Goal: Information Seeking & Learning: Find specific page/section

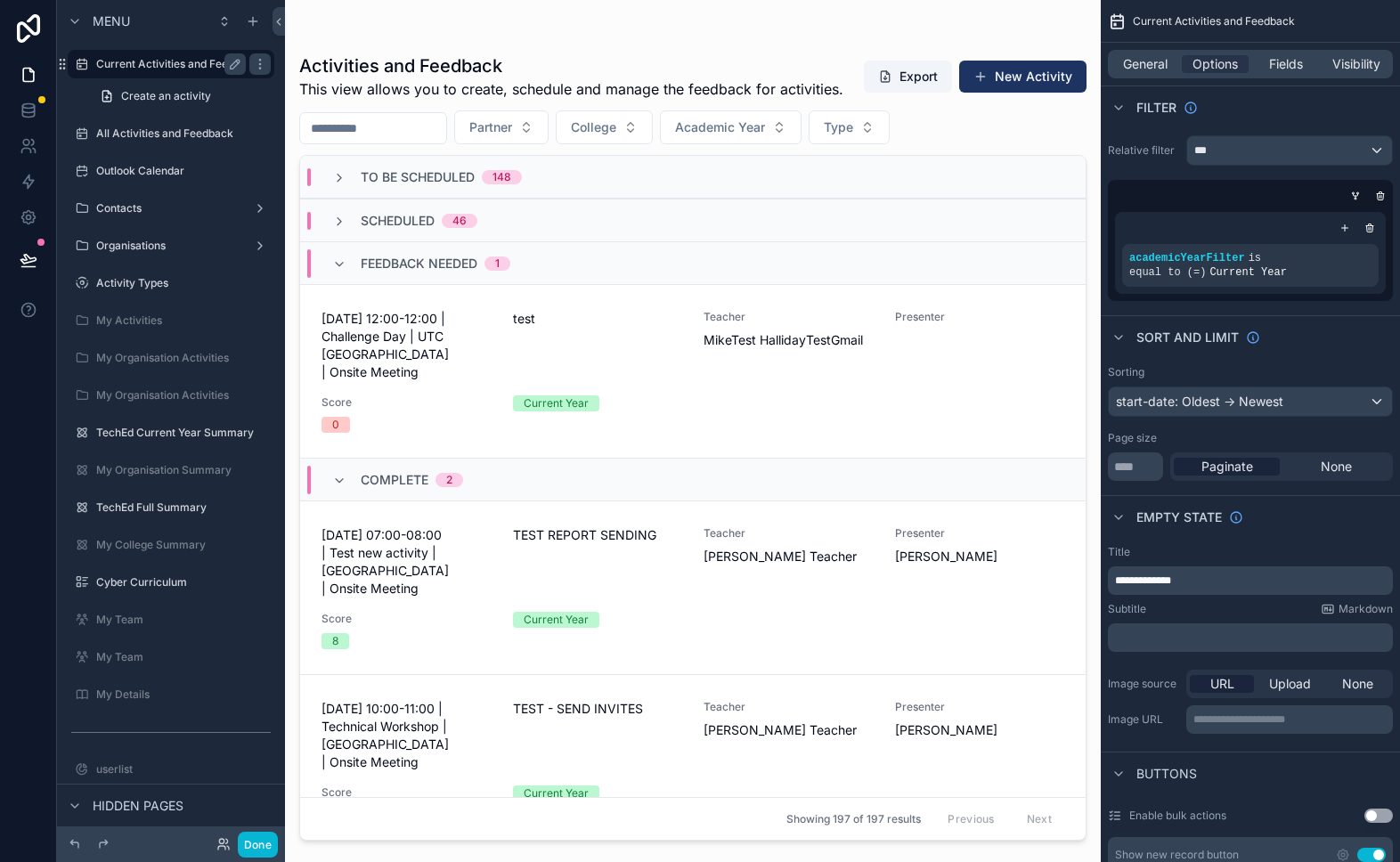
click at [119, 58] on label "Current Activities and Feedback" at bounding box center [177, 63] width 163 height 14
click at [344, 212] on div "Scheduled 46" at bounding box center [405, 221] width 145 height 18
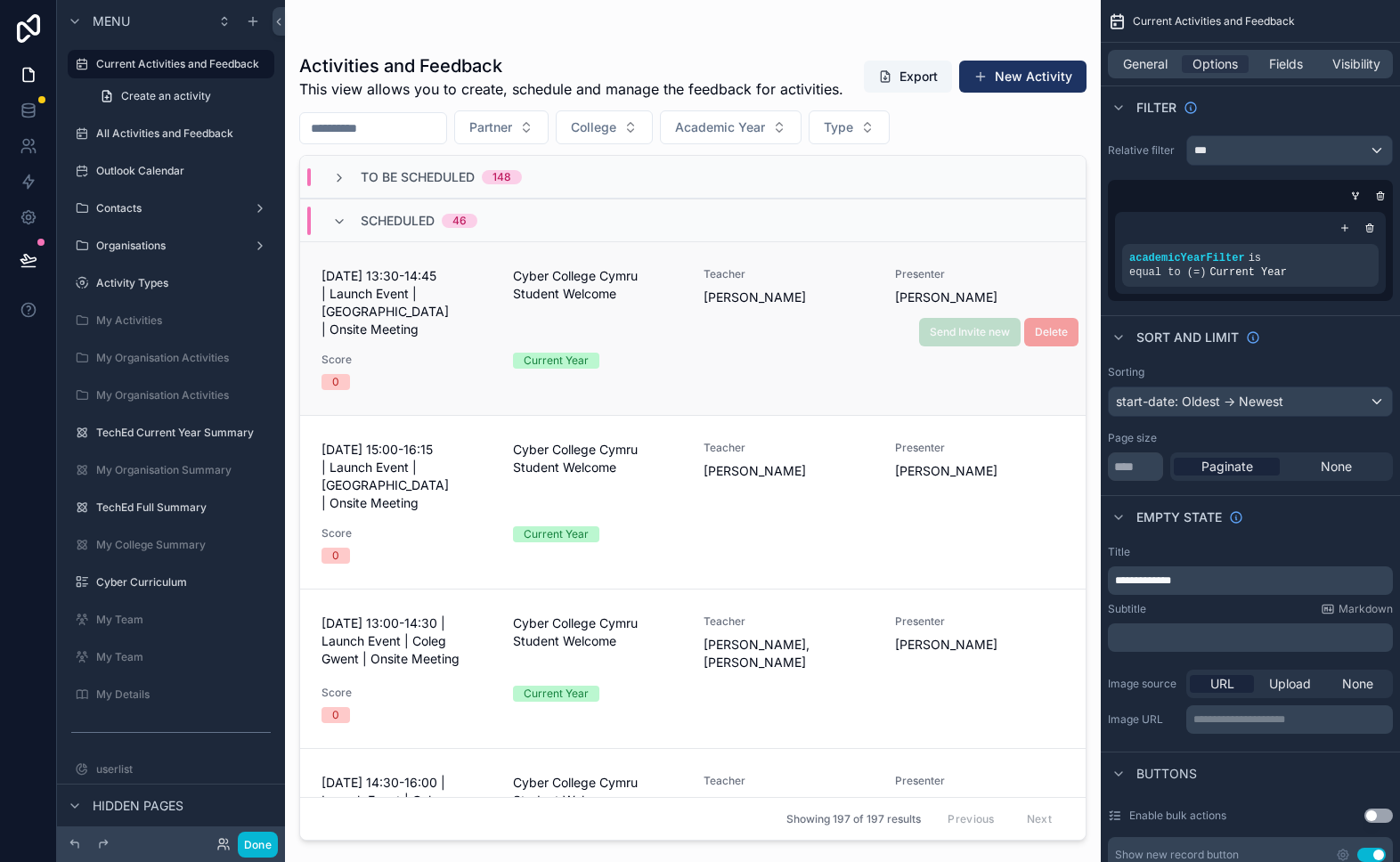
click at [408, 327] on div "[DATE] 13:30-14:45 | Launch Event | [GEOGRAPHIC_DATA] | Onsite Meeting Cyber Co…" at bounding box center [692, 329] width 743 height 123
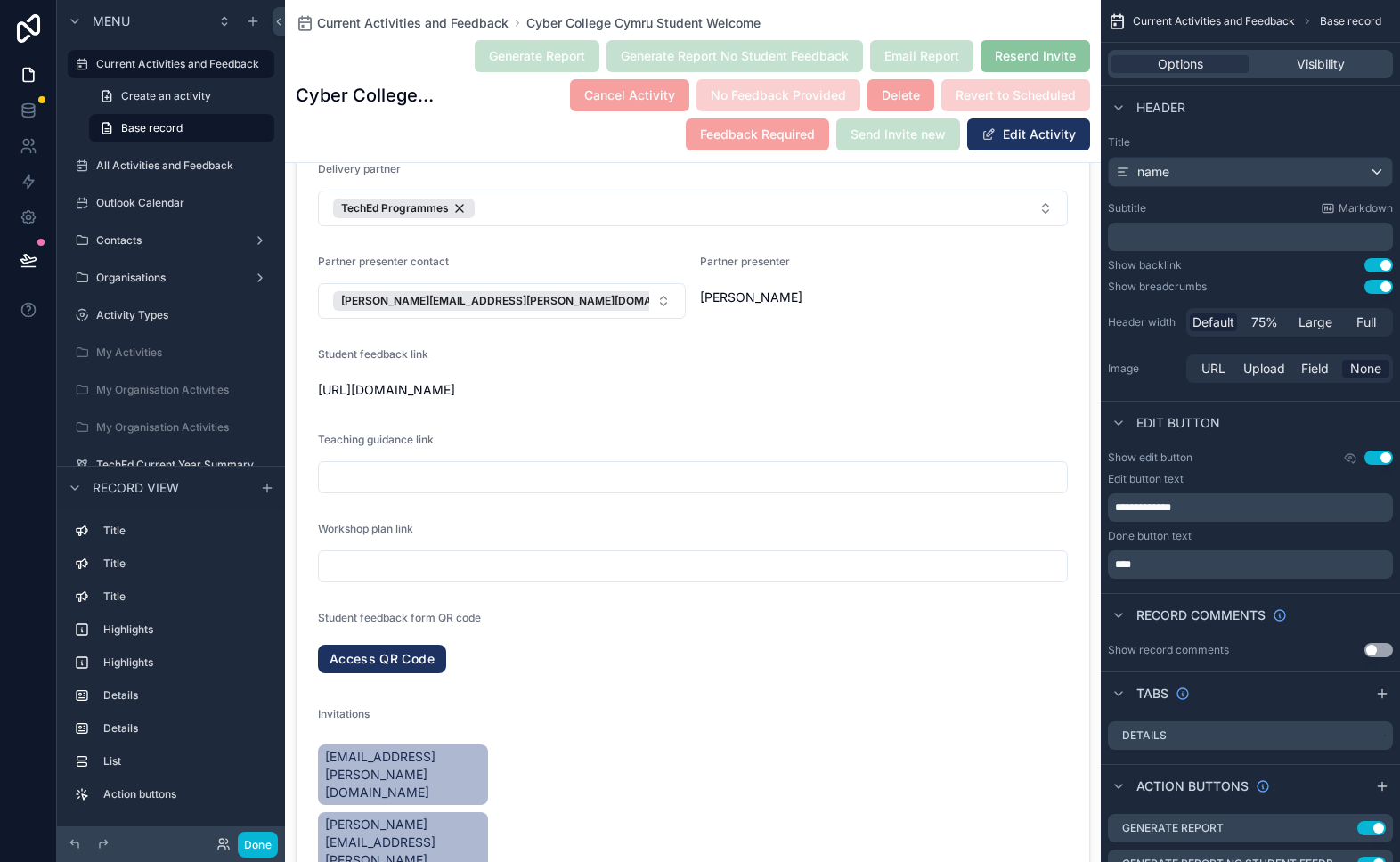
scroll to position [1120, 0]
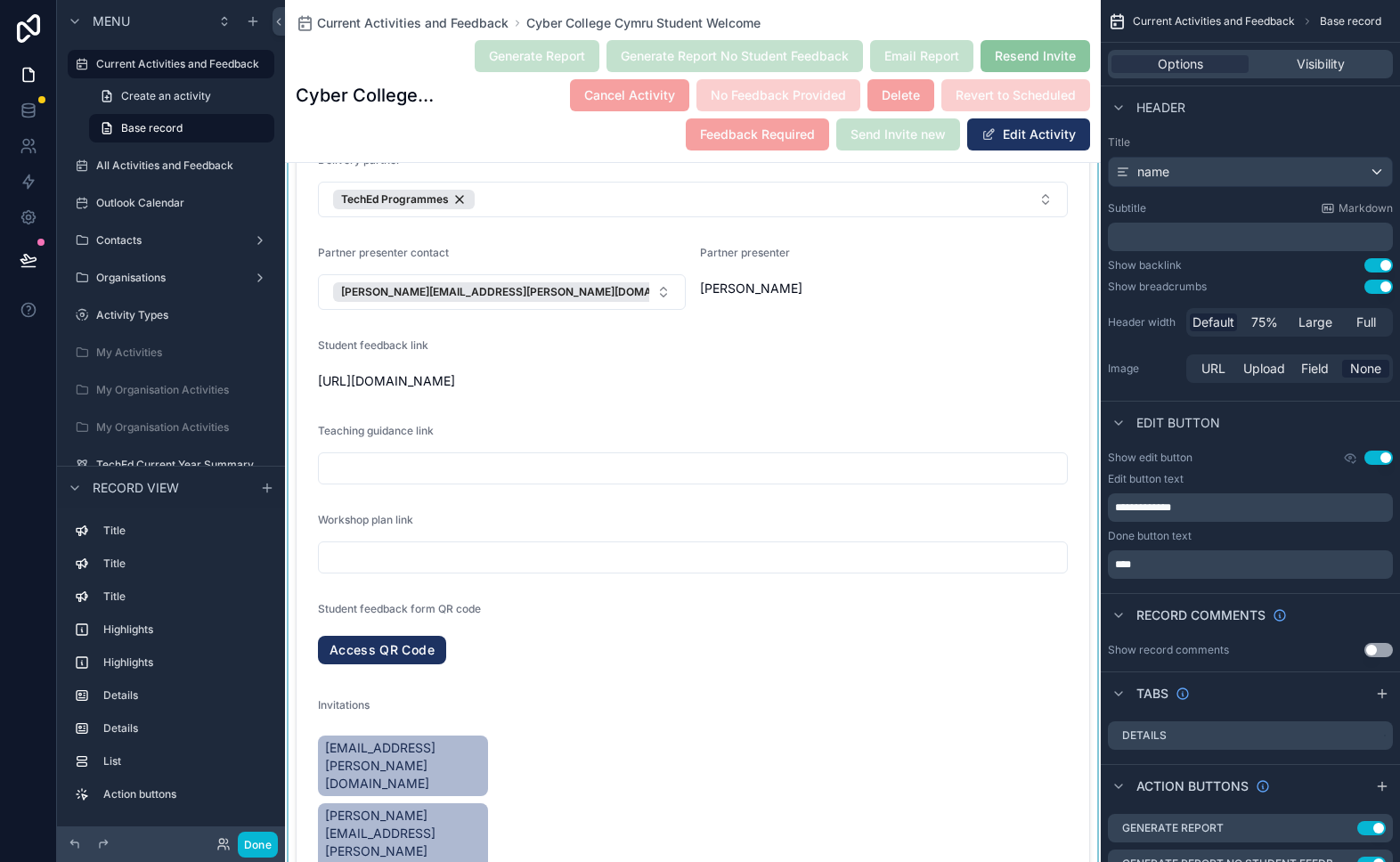
click at [401, 383] on div "scrollable content" at bounding box center [692, 219] width 816 height 1401
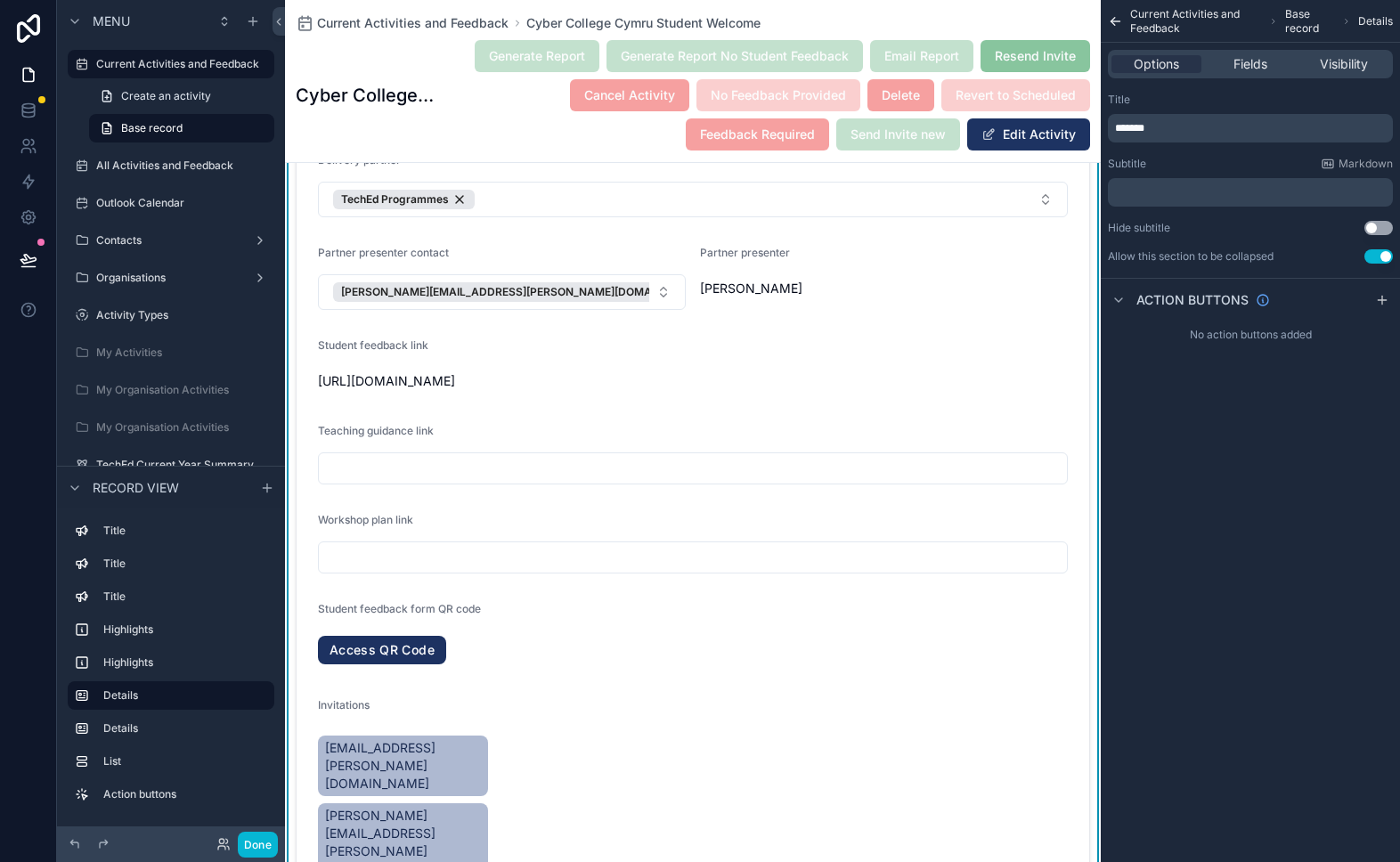
click at [401, 383] on span "[URL][DOMAIN_NAME]" at bounding box center [693, 381] width 750 height 18
drag, startPoint x: 871, startPoint y: 414, endPoint x: 315, endPoint y: 388, distance: 556.6
click at [315, 388] on form "**********" at bounding box center [692, 255] width 793 height 1313
copy span "[URL][DOMAIN_NAME]"
